Goal: Task Accomplishment & Management: Manage account settings

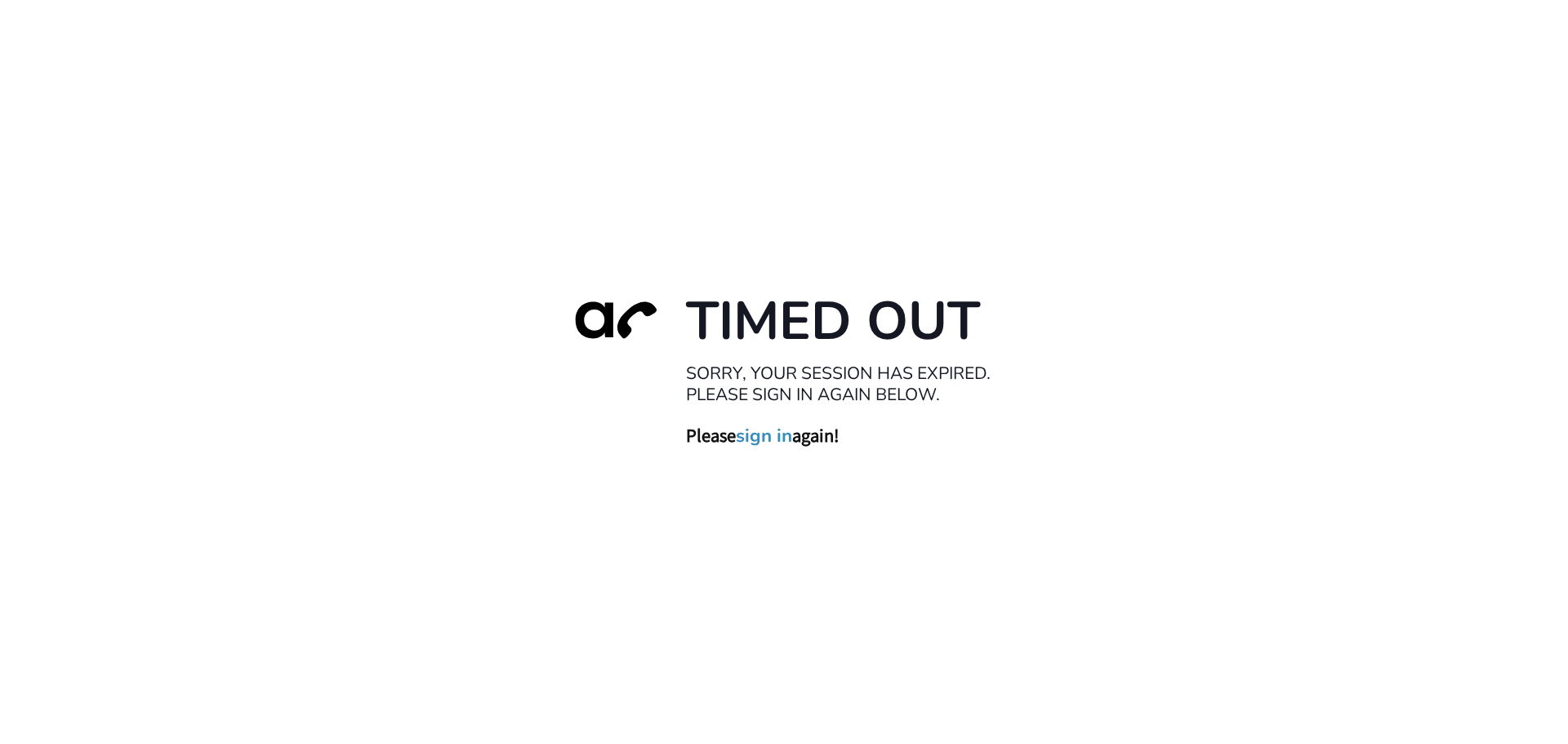
click at [758, 433] on link "sign in" at bounding box center [763, 435] width 57 height 23
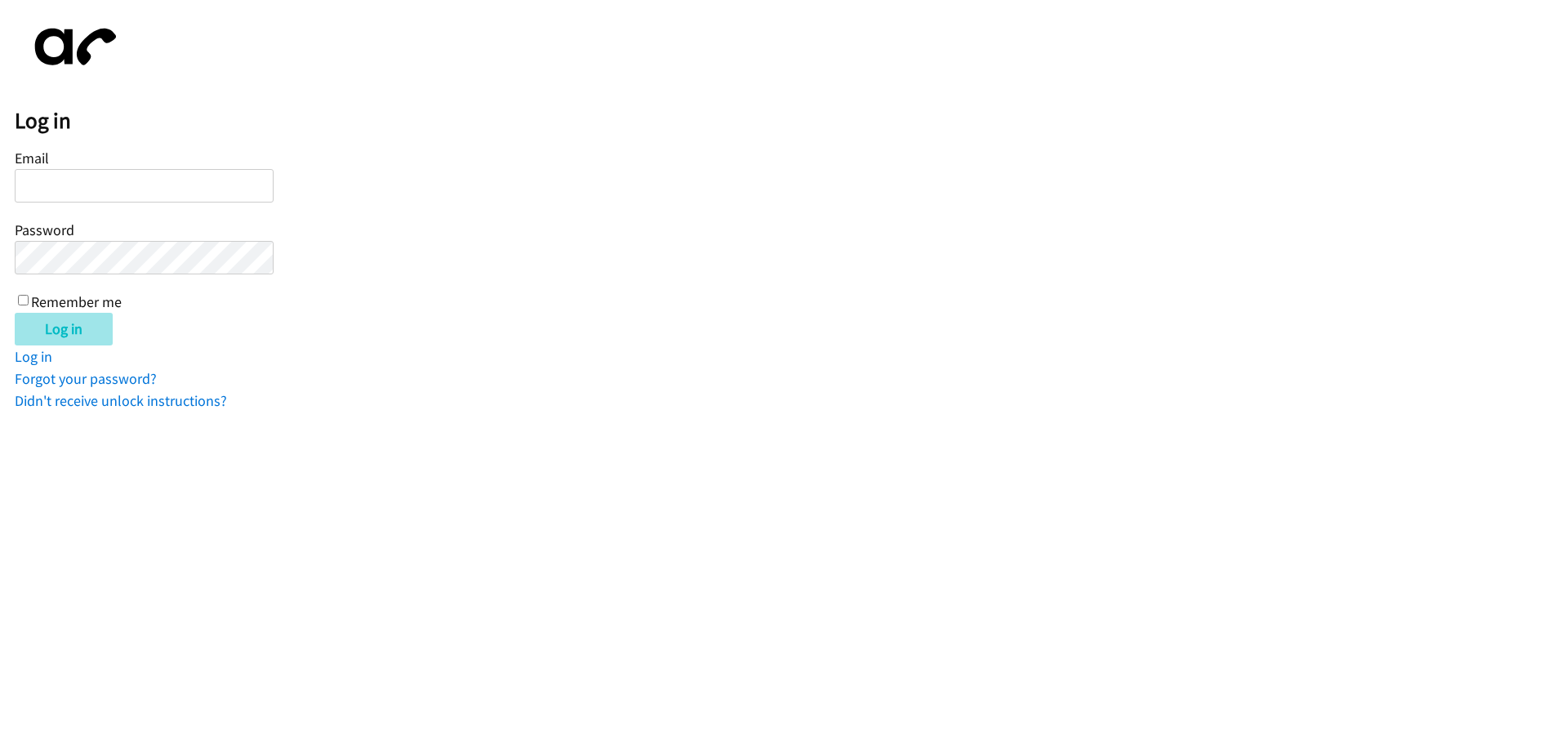
type input "[PERSON_NAME][EMAIL_ADDRESS][DOMAIN_NAME]"
click at [63, 331] on input "Log in" at bounding box center [63, 329] width 98 height 33
